Goal: Information Seeking & Learning: Learn about a topic

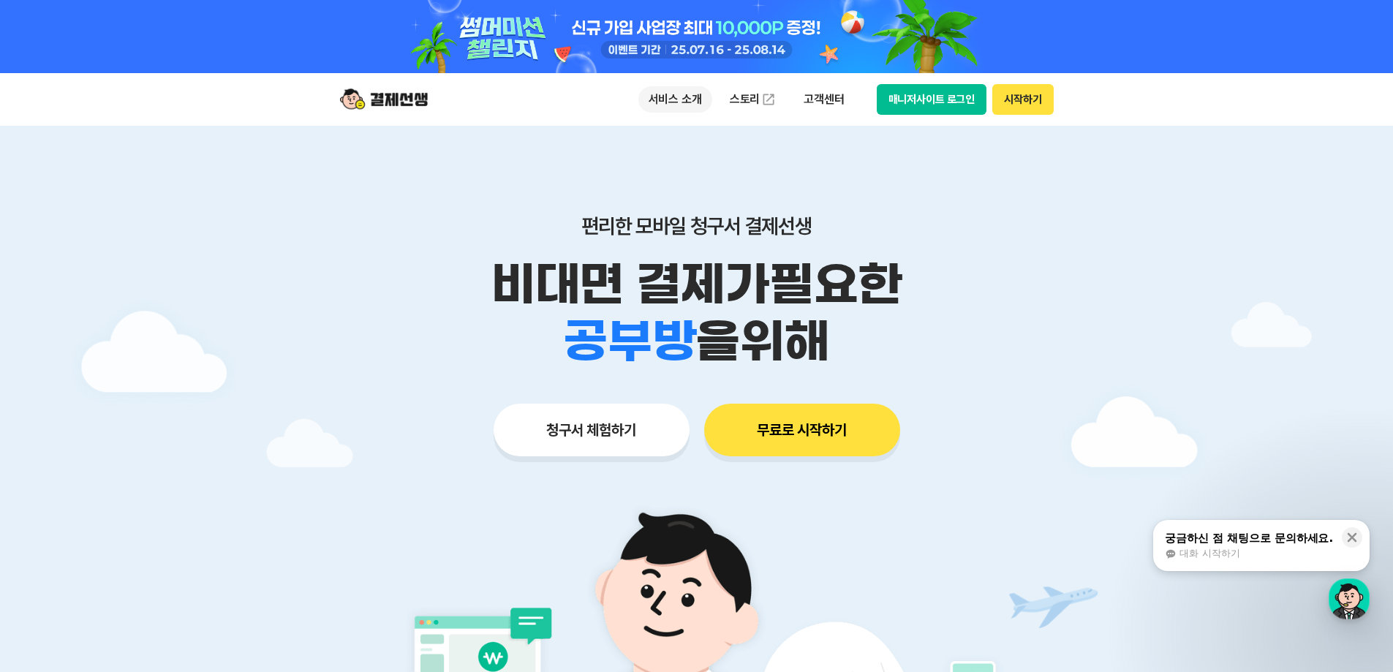
click at [685, 106] on p "서비스 소개" at bounding box center [676, 99] width 74 height 26
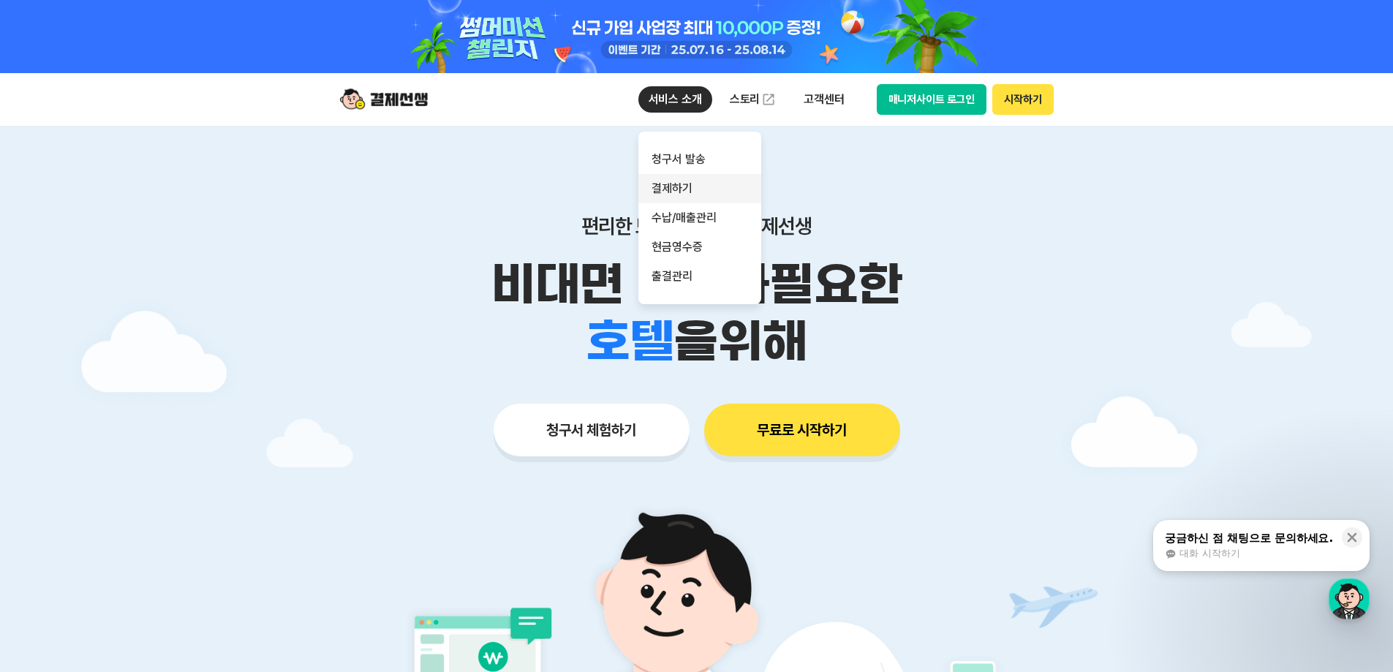
click at [677, 189] on link "결제하기" at bounding box center [700, 188] width 123 height 29
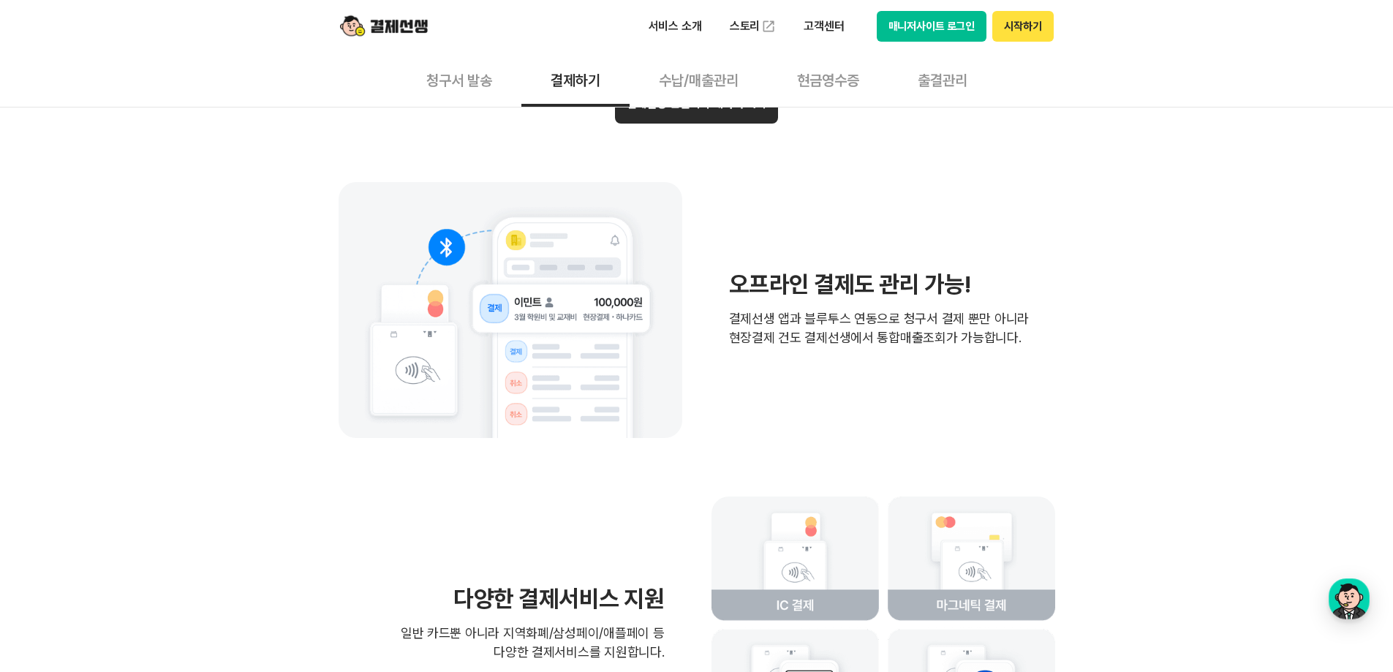
scroll to position [2999, 0]
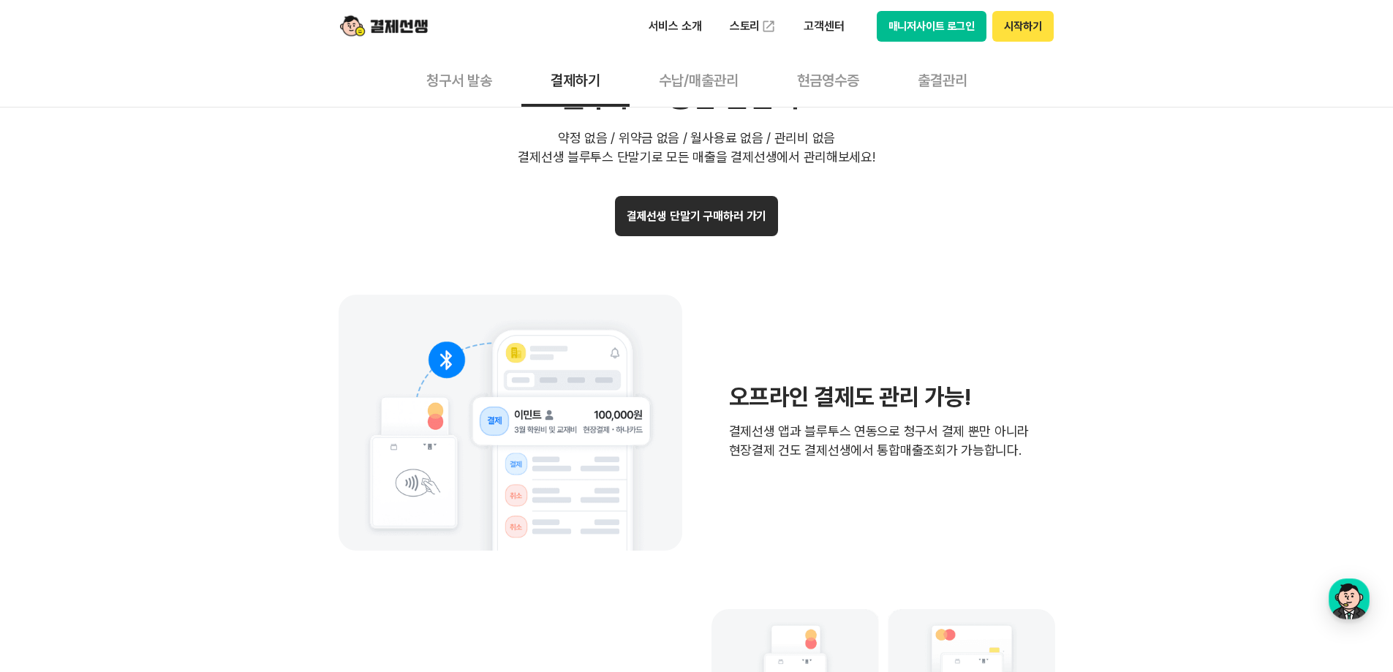
click at [674, 217] on button "결제선생 단말기 구매하러 가기" at bounding box center [697, 216] width 164 height 40
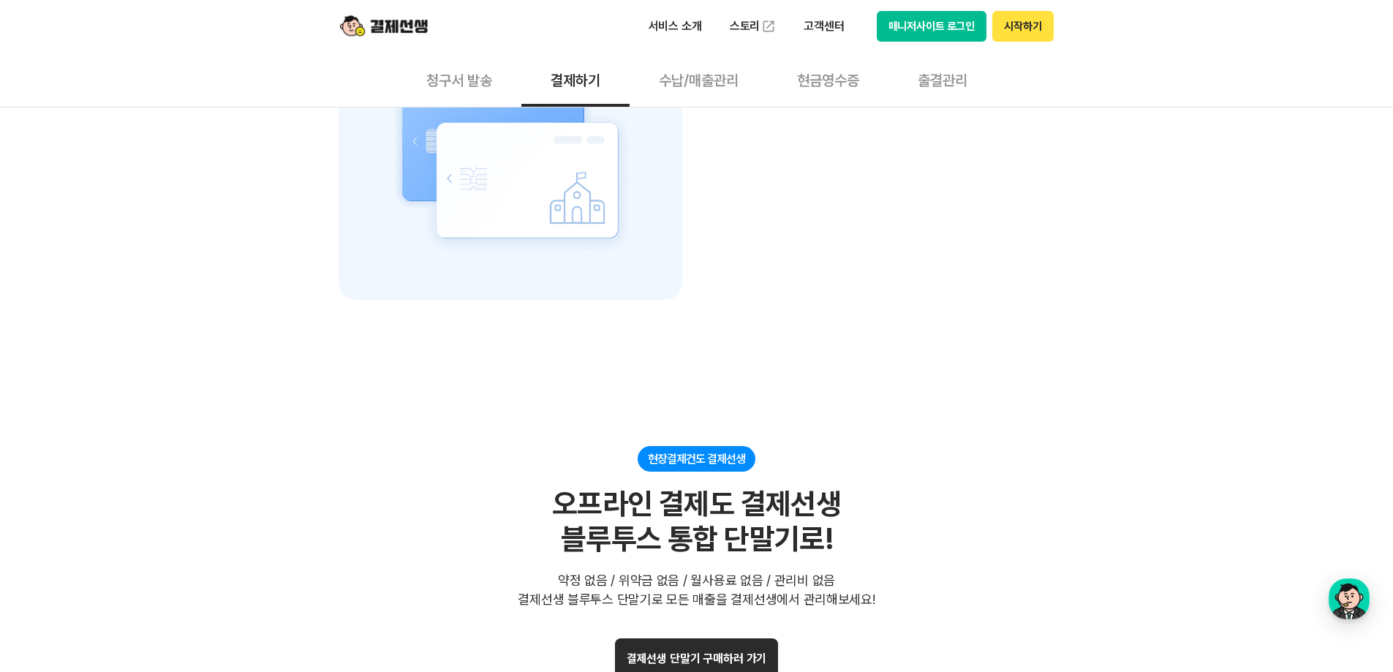
scroll to position [2487, 0]
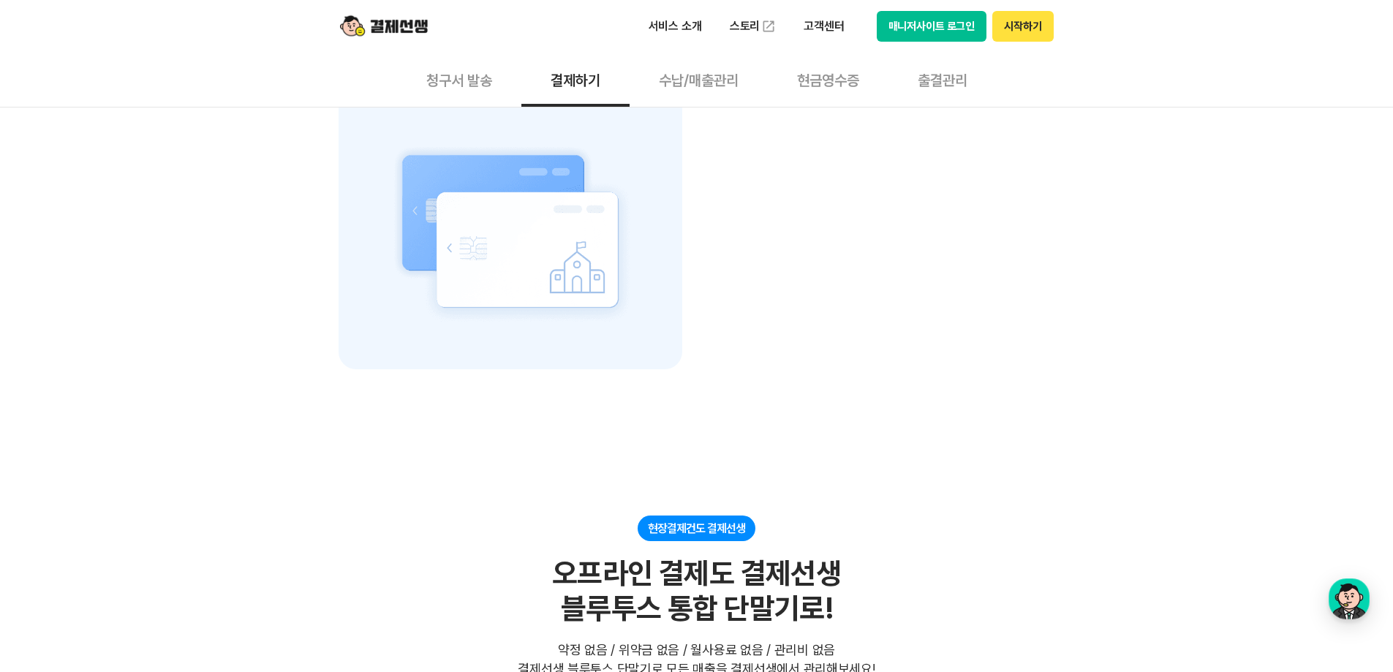
click at [691, 96] on button "수납/매출관리" at bounding box center [699, 80] width 138 height 54
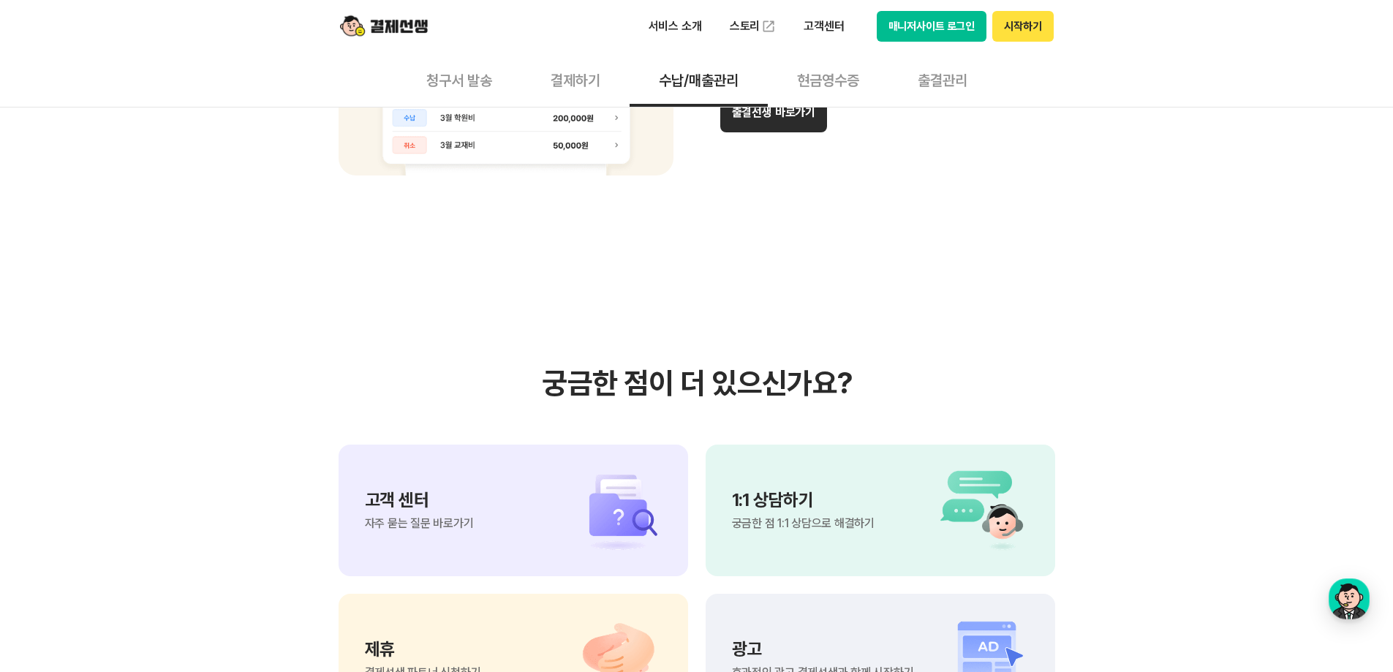
scroll to position [1244, 0]
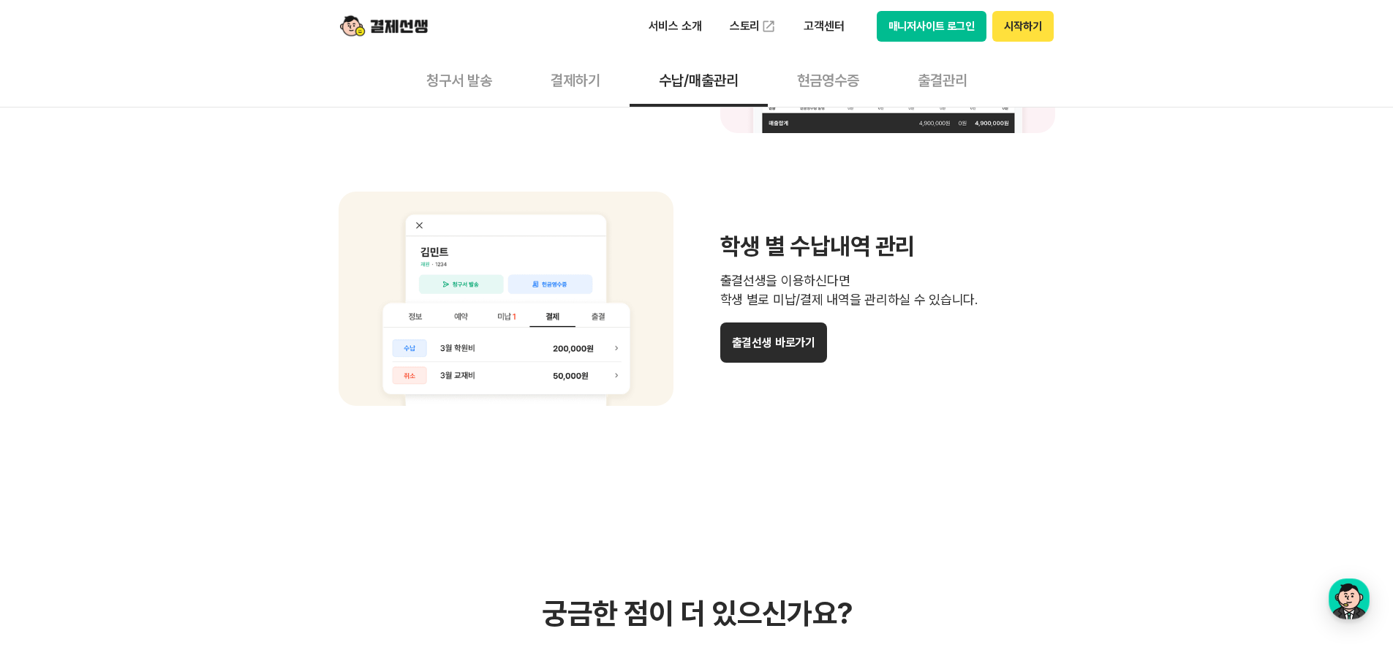
click at [443, 79] on button "청구서 발송" at bounding box center [459, 80] width 124 height 54
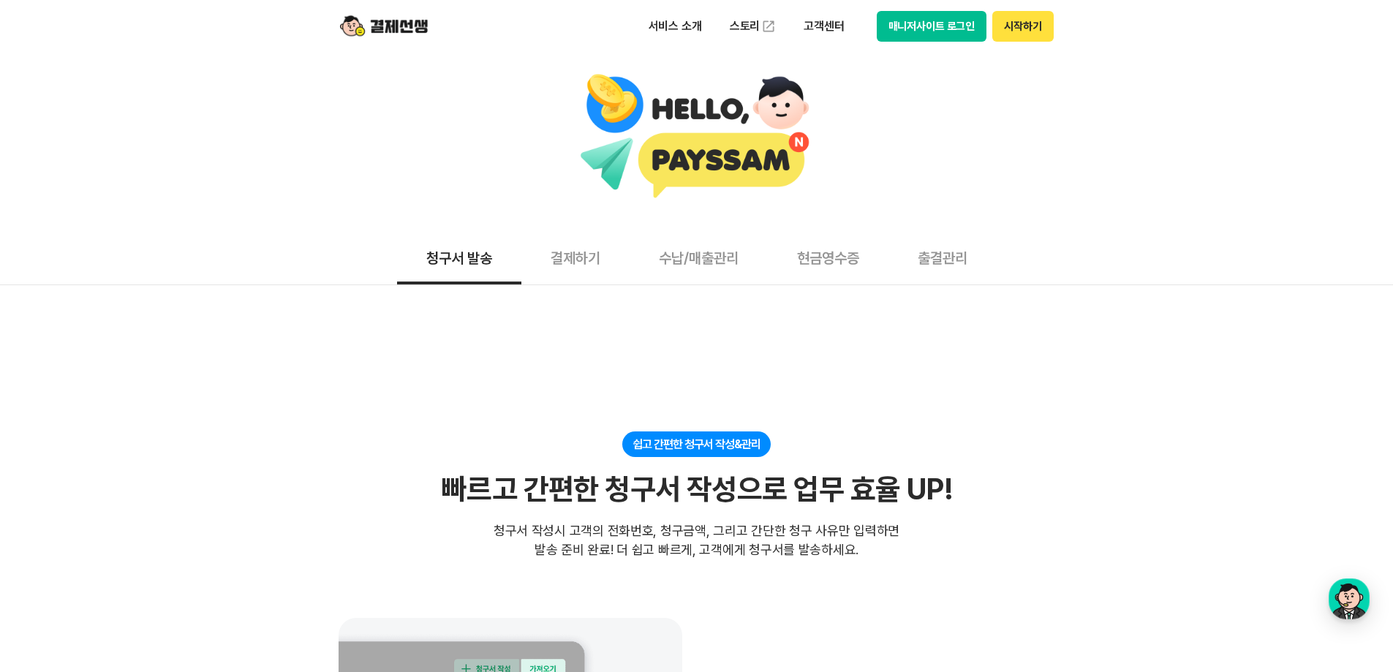
click at [560, 262] on button "결제하기" at bounding box center [576, 257] width 108 height 54
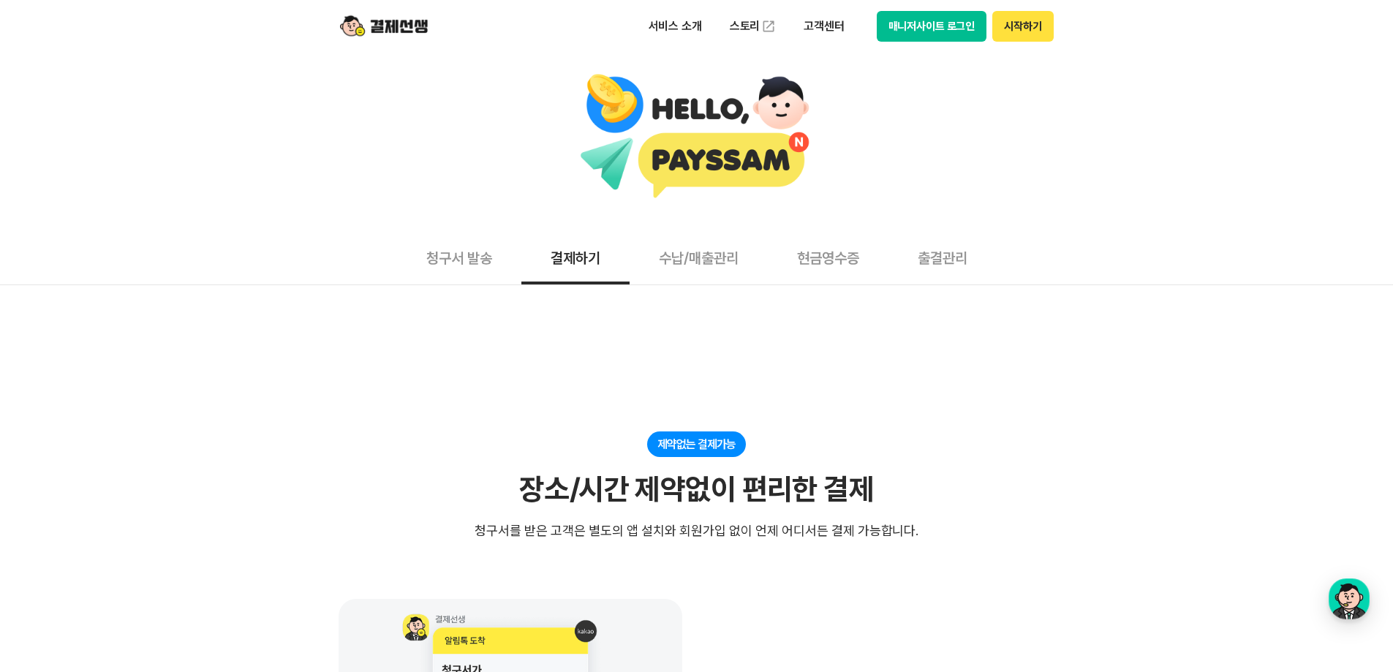
scroll to position [146, 0]
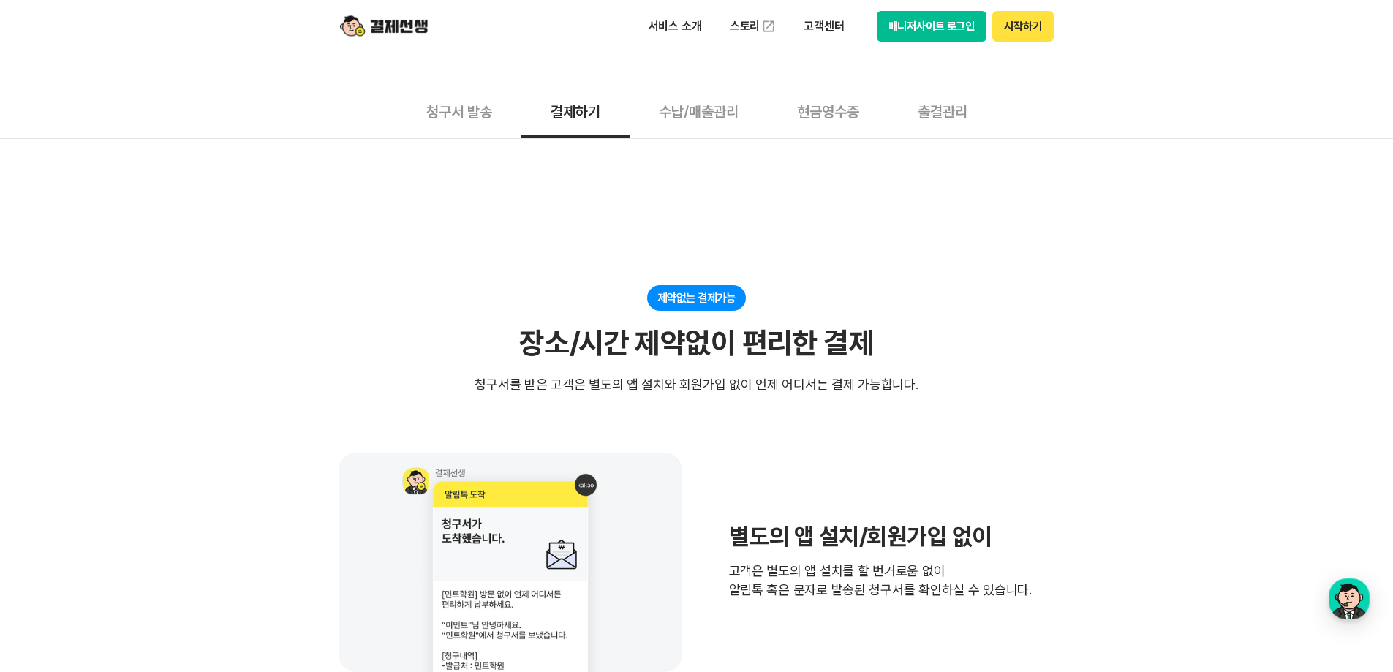
click at [838, 114] on button "현금영수증" at bounding box center [828, 111] width 121 height 54
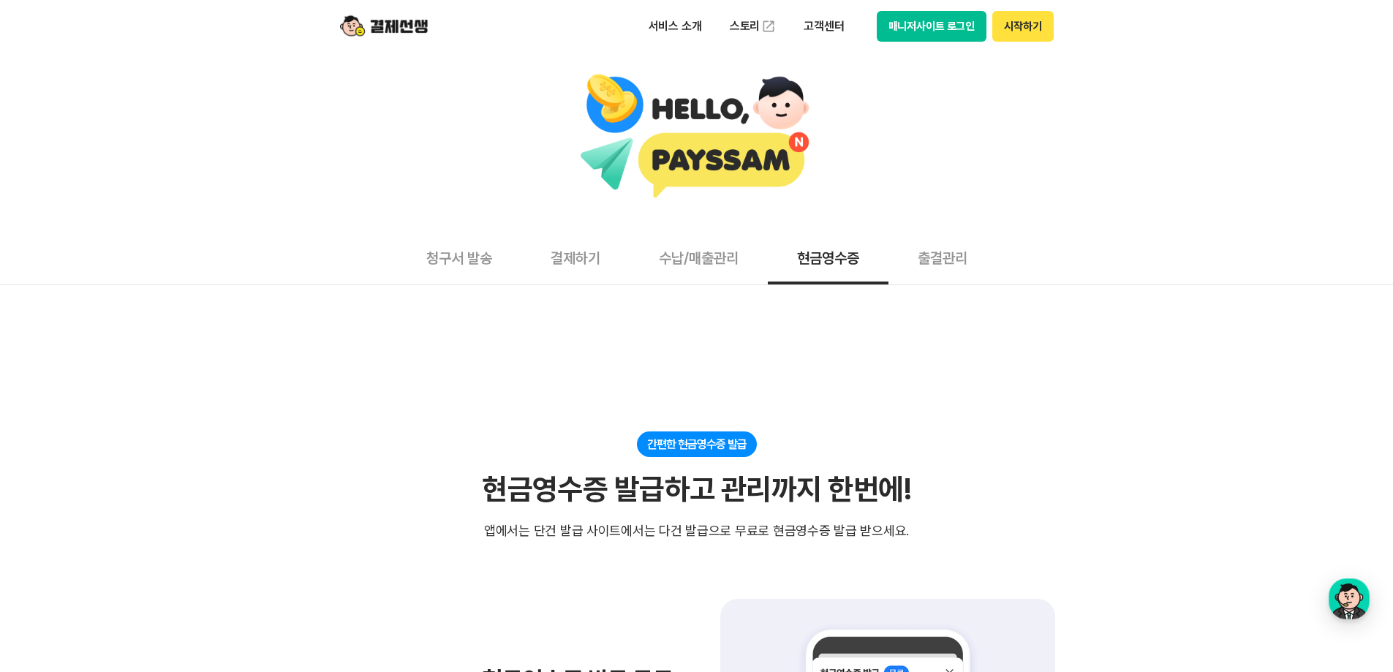
click at [421, 264] on button "청구서 발송" at bounding box center [459, 257] width 124 height 54
